Goal: Task Accomplishment & Management: Manage account settings

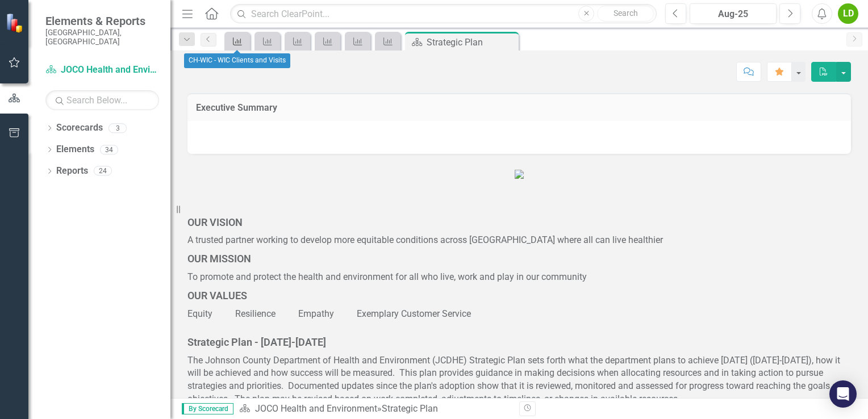
click at [240, 43] on icon "Key Success Indicator" at bounding box center [237, 41] width 11 height 9
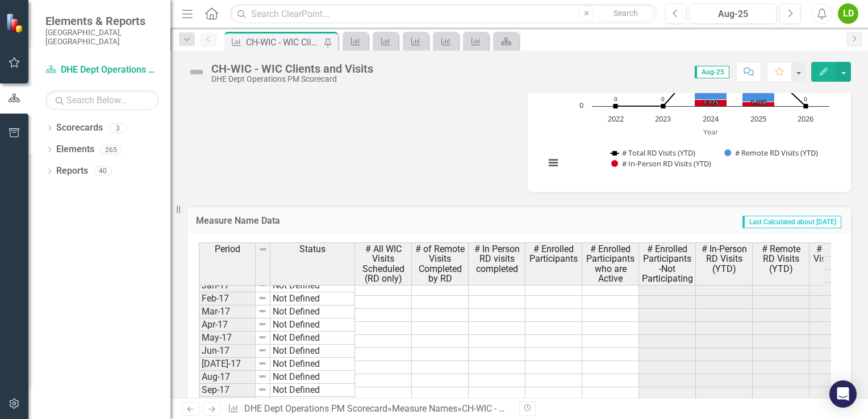
scroll to position [409, 0]
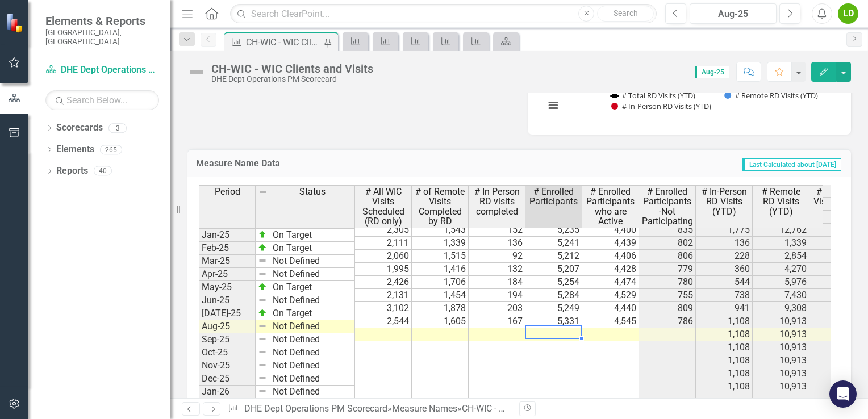
click at [566, 319] on tbody "Dec-23 Not Defined 5,249 4,290 959 0 Jan-24 Not Defined 5,221 4,268 953 0 Feb-2…" at bounding box center [618, 308] width 838 height 484
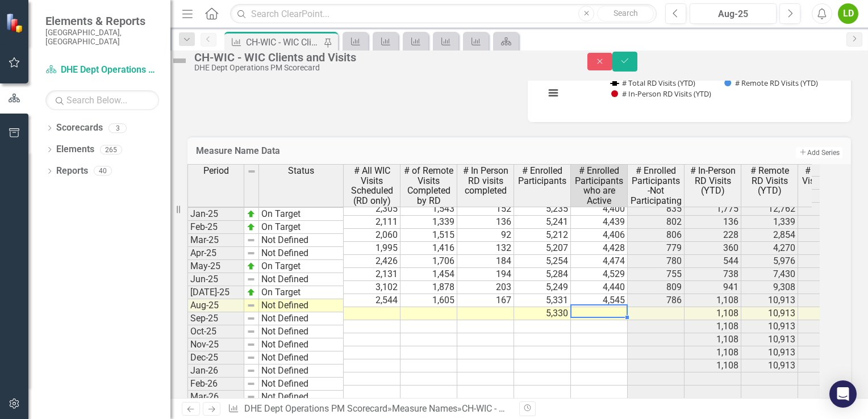
click at [623, 319] on td at bounding box center [599, 313] width 57 height 13
click at [608, 373] on td at bounding box center [599, 366] width 57 height 13
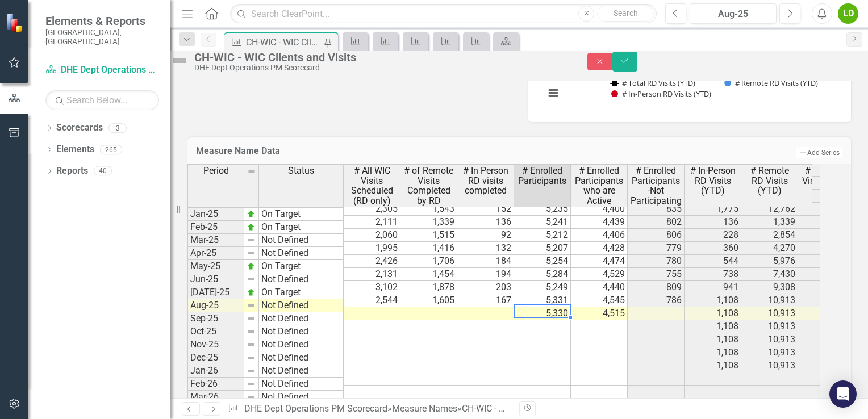
click at [571, 320] on td "5,330" at bounding box center [542, 313] width 57 height 13
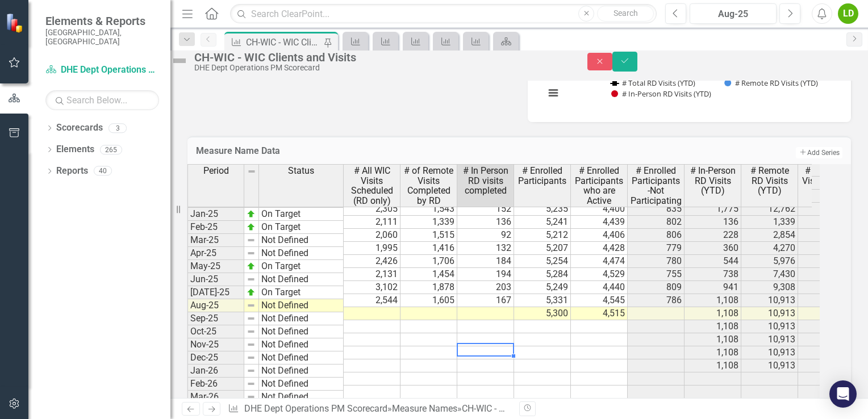
click at [188, 368] on div "Period Status # All WIC Visits Scheduled (RD only) # of Remote Visits Completed…" at bounding box center [188, 265] width 0 height 527
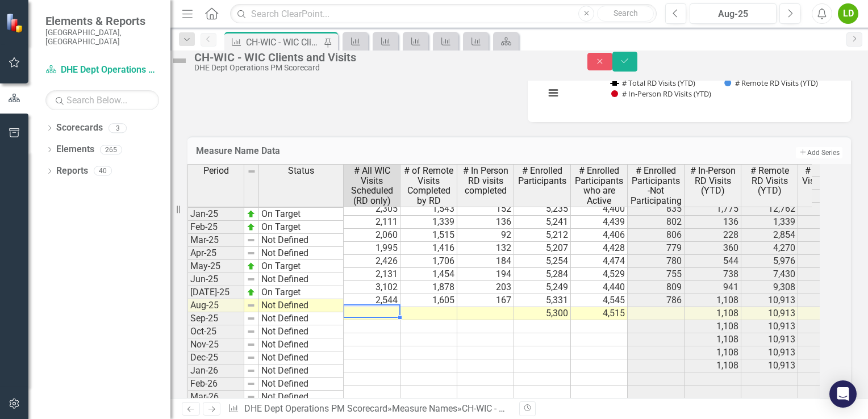
click at [398, 320] on td at bounding box center [372, 313] width 57 height 13
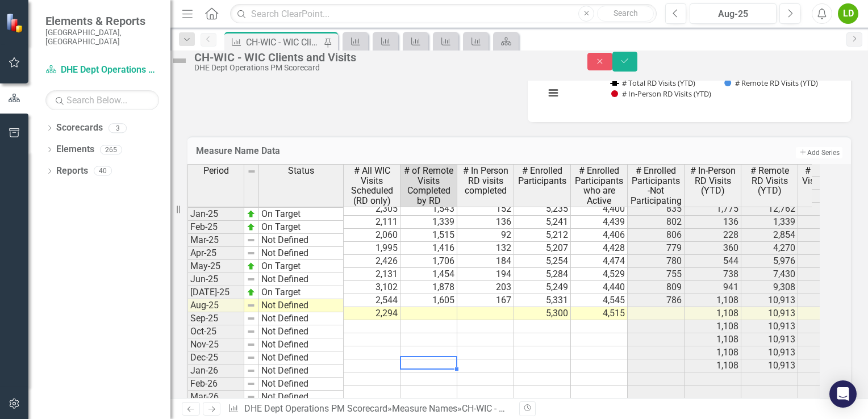
click at [457, 371] on td at bounding box center [429, 366] width 57 height 13
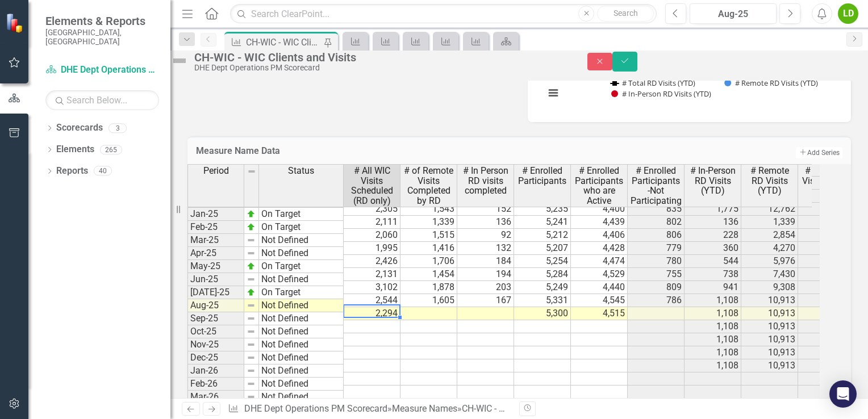
click at [391, 319] on td "2,294" at bounding box center [372, 313] width 57 height 13
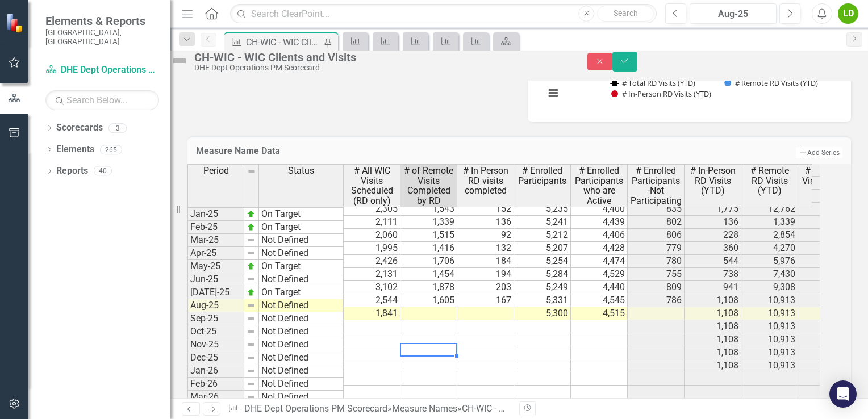
click at [421, 360] on td at bounding box center [429, 353] width 57 height 13
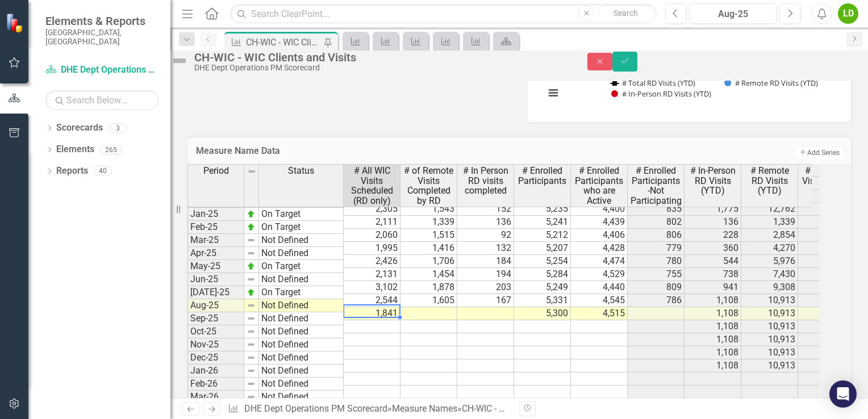
click at [398, 320] on td "1,841" at bounding box center [372, 313] width 57 height 13
click at [388, 320] on td "1,841" at bounding box center [372, 313] width 57 height 13
click at [389, 346] on td at bounding box center [372, 340] width 57 height 13
click at [392, 320] on td "1,841" at bounding box center [372, 313] width 57 height 13
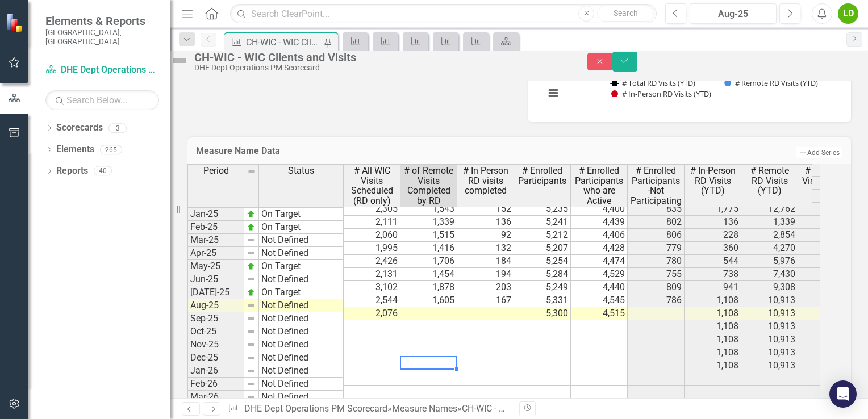
click at [440, 373] on td at bounding box center [429, 366] width 57 height 13
click at [441, 320] on td at bounding box center [429, 313] width 57 height 13
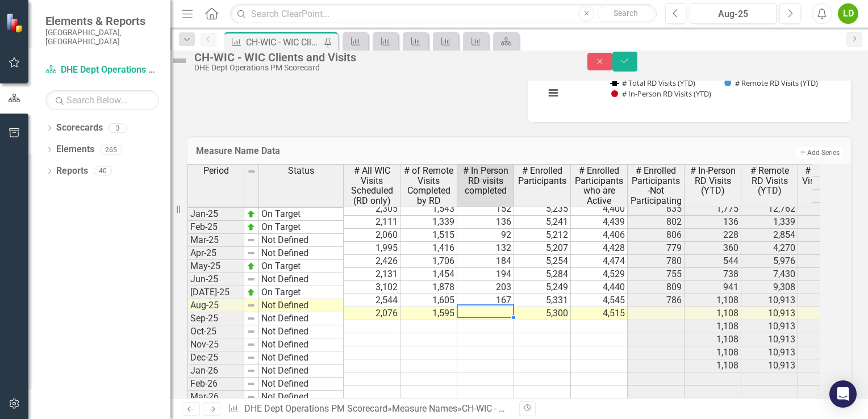
click at [505, 320] on td at bounding box center [485, 313] width 57 height 13
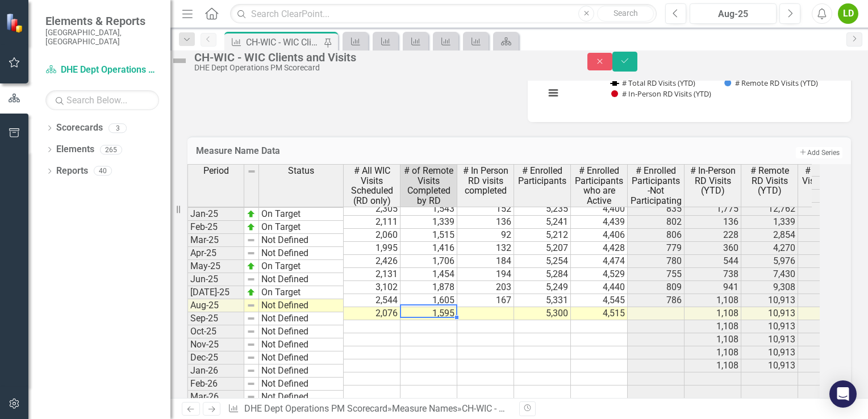
click at [457, 320] on td "1,595" at bounding box center [429, 313] width 57 height 13
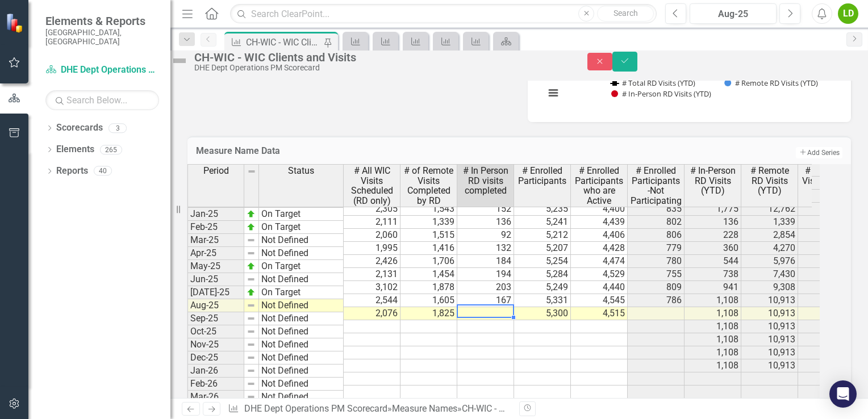
click at [503, 320] on td at bounding box center [485, 313] width 57 height 13
type textarea "176"
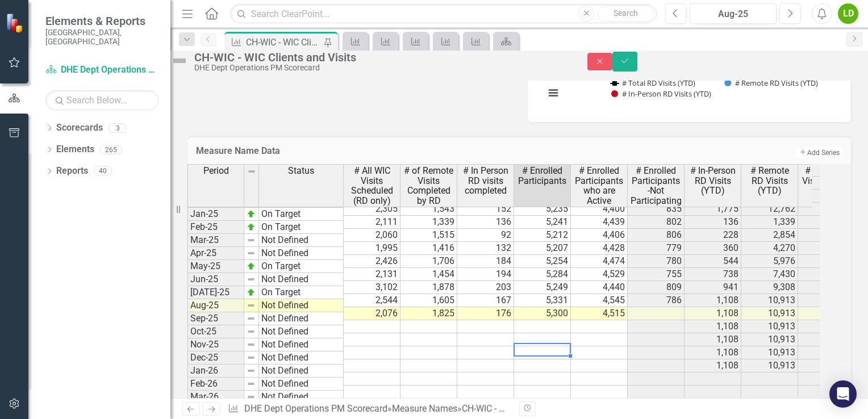
click at [568, 360] on td at bounding box center [542, 353] width 57 height 13
click at [630, 65] on icon "Save" at bounding box center [625, 61] width 10 height 8
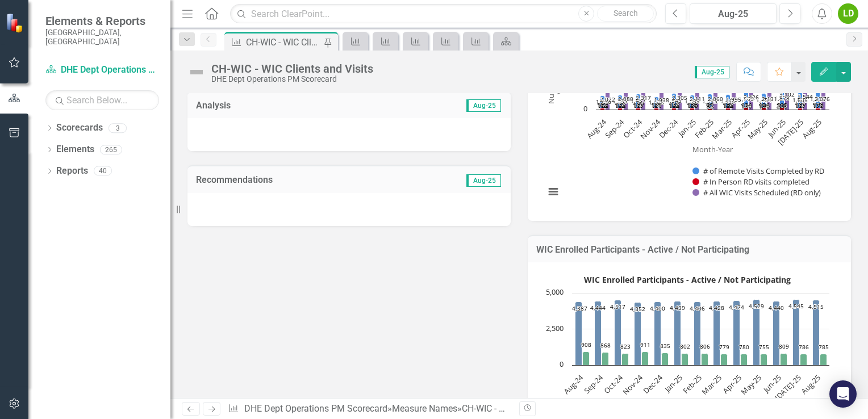
scroll to position [0, 0]
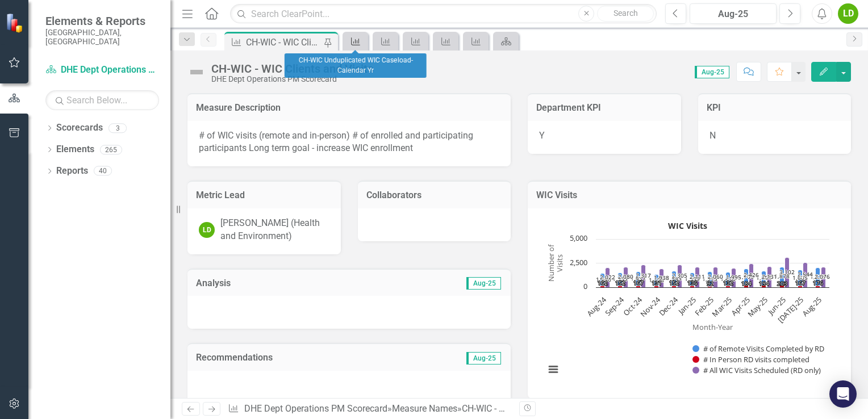
click at [355, 38] on icon "Measure Name" at bounding box center [355, 41] width 11 height 9
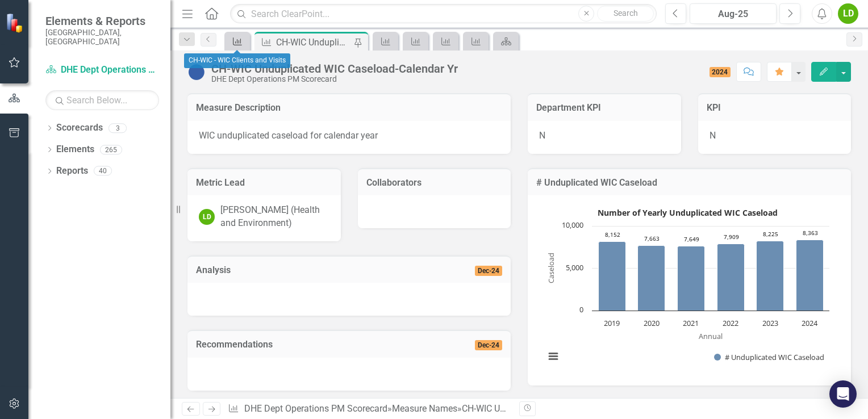
click at [229, 43] on div "Measure Name" at bounding box center [235, 41] width 16 height 14
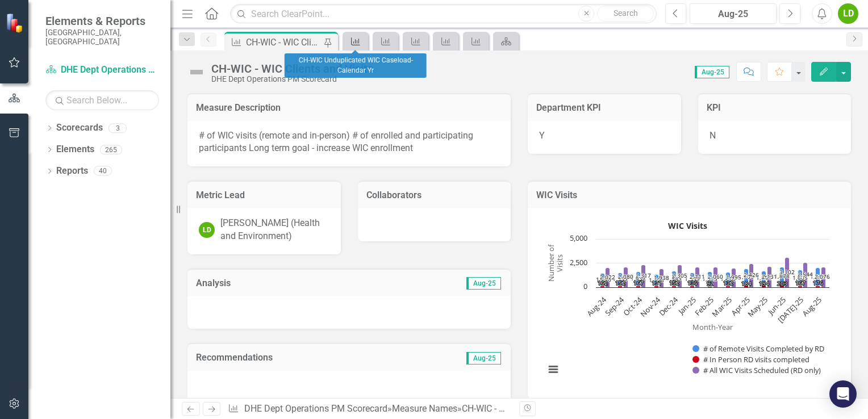
click at [351, 42] on icon at bounding box center [355, 42] width 9 height 8
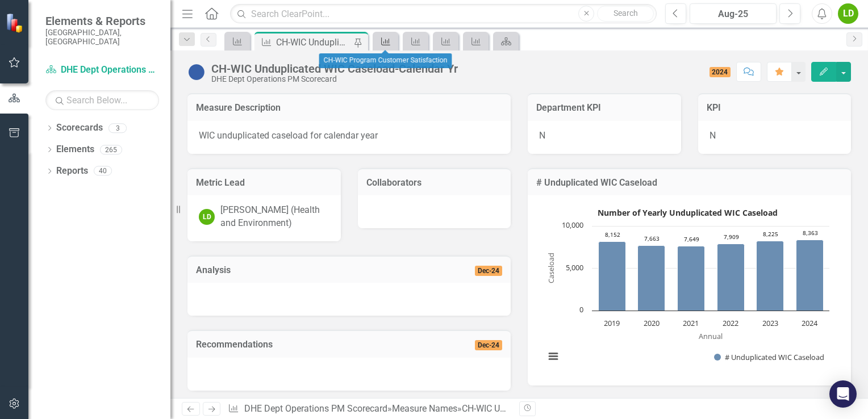
click at [389, 41] on icon "Measure Name" at bounding box center [385, 41] width 11 height 9
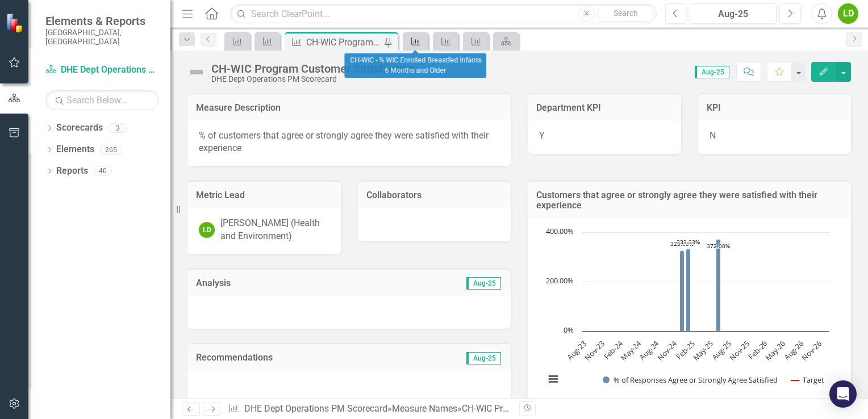
click at [414, 41] on icon "Measure Name" at bounding box center [415, 41] width 11 height 9
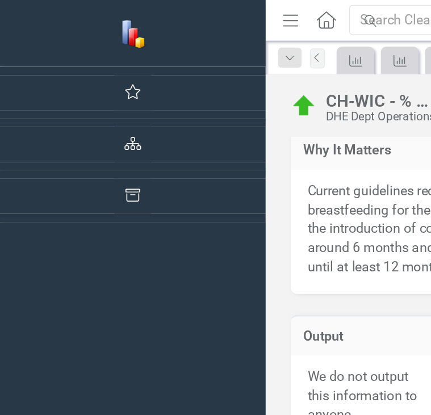
scroll to position [1640, 0]
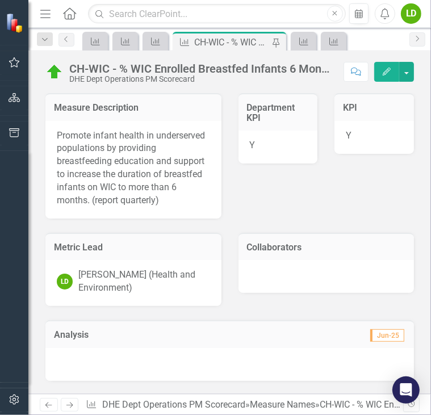
scroll to position [314, 0]
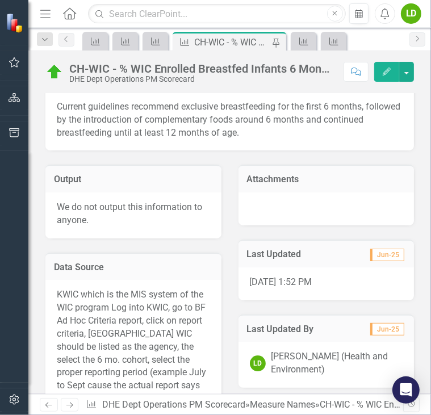
click at [211, 240] on div "Data Source KWIC which is the MIS system of the WIC program Log into KWIC, go t…" at bounding box center [133, 380] width 193 height 282
click at [230, 169] on div "Attachments" at bounding box center [326, 188] width 193 height 75
click at [202, 154] on div "Output We do not output this information to anyone." at bounding box center [133, 195] width 193 height 88
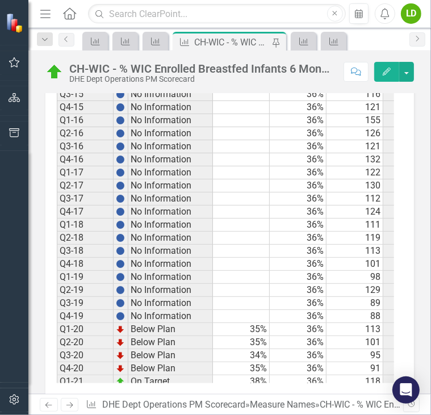
scroll to position [107, 0]
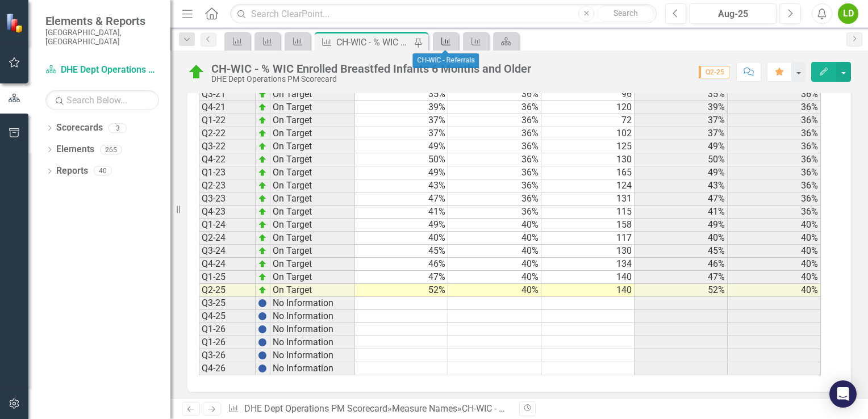
click at [431, 41] on icon "Measure Name" at bounding box center [445, 41] width 11 height 9
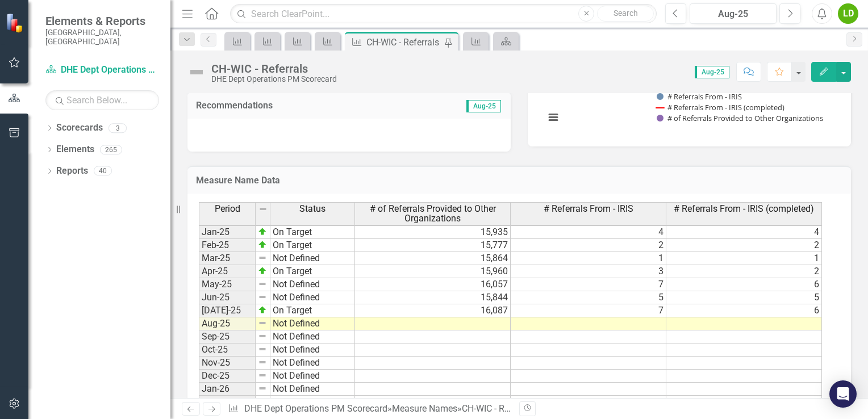
click at [431, 350] on td at bounding box center [745, 350] width 156 height 13
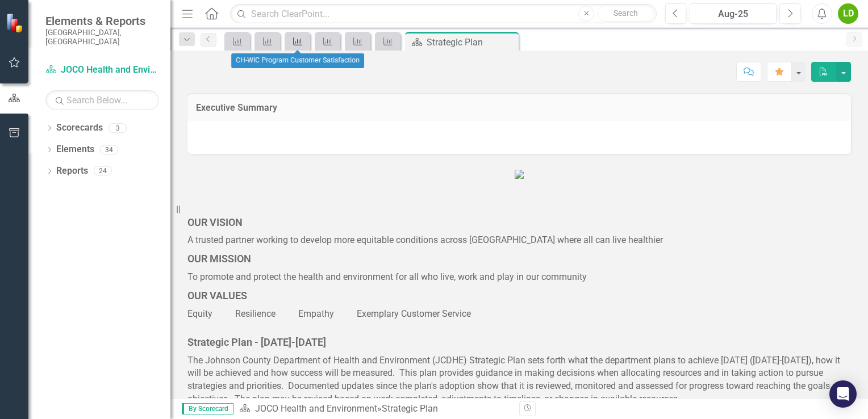
click at [297, 44] on icon "Key Success Indicator" at bounding box center [297, 41] width 11 height 9
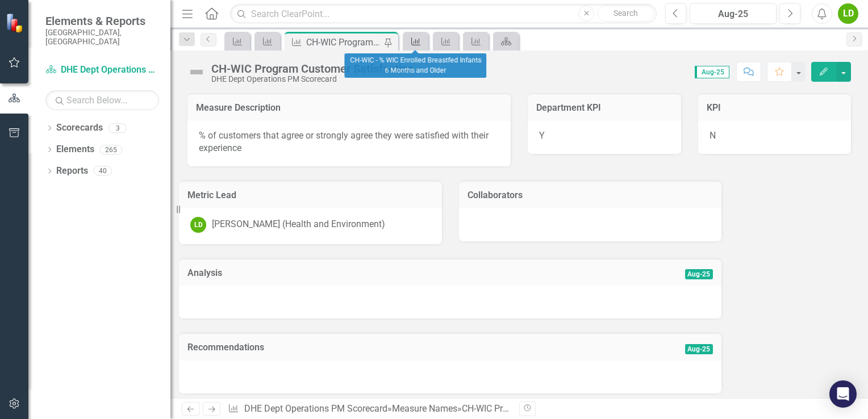
click at [414, 43] on icon at bounding box center [415, 42] width 9 height 8
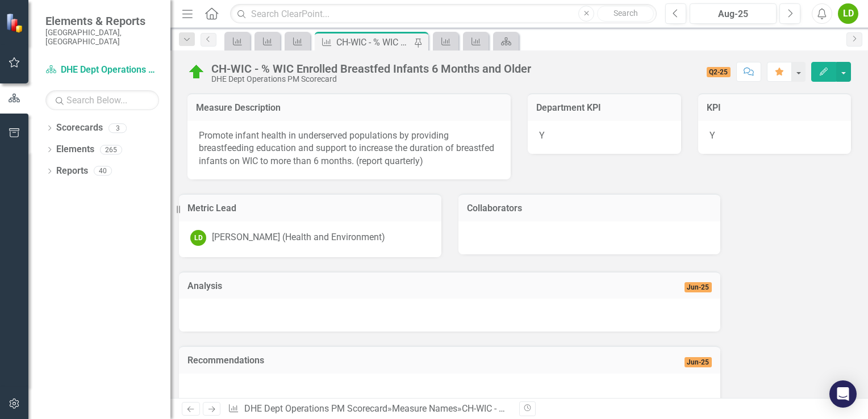
click at [568, 59] on div "CH-WIC - % WIC Enrolled Breastfed Infants 6 Months and Older DHE Dept Operation…" at bounding box center [519, 68] width 698 height 34
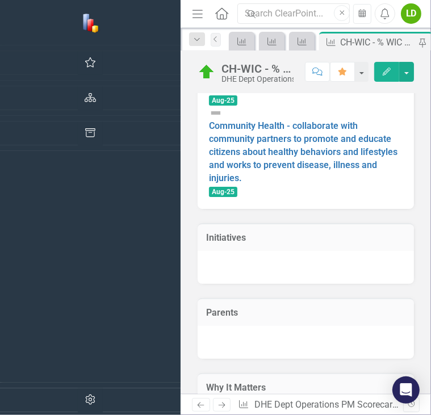
scroll to position [1570, 0]
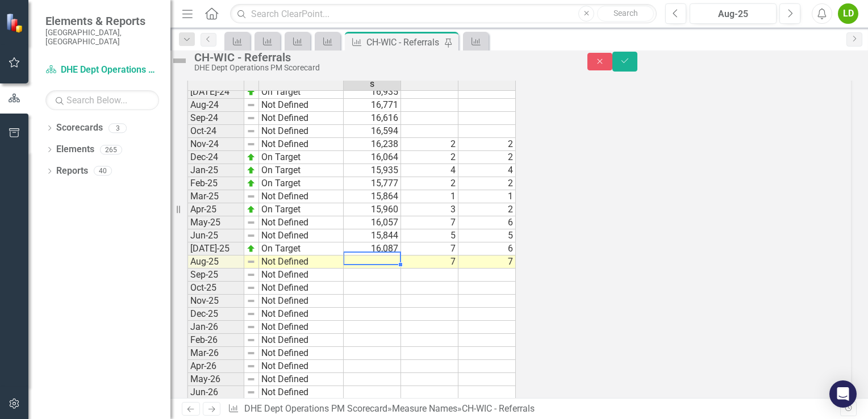
scroll to position [328, 0]
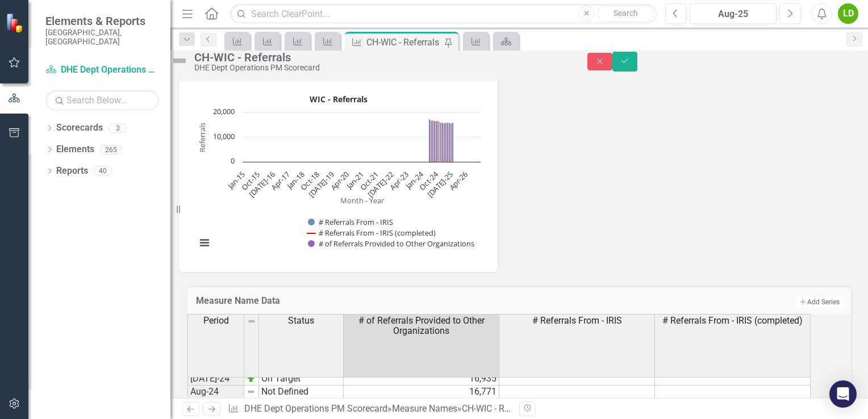
type textarea "16012"
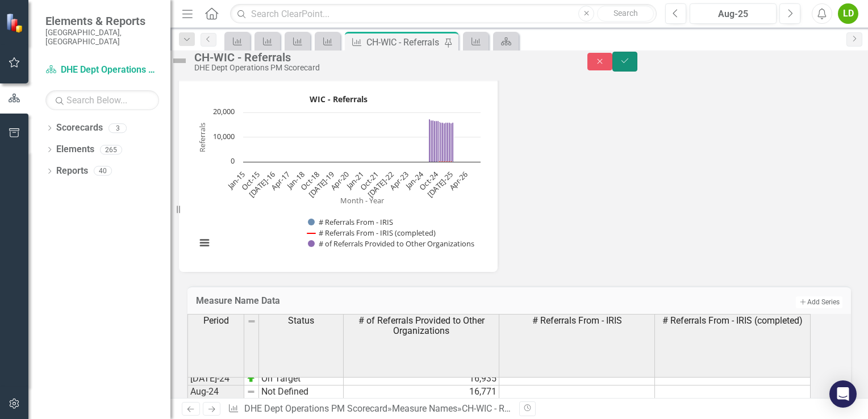
click at [638, 68] on button "Save" at bounding box center [625, 62] width 25 height 20
